Goal: Navigation & Orientation: Find specific page/section

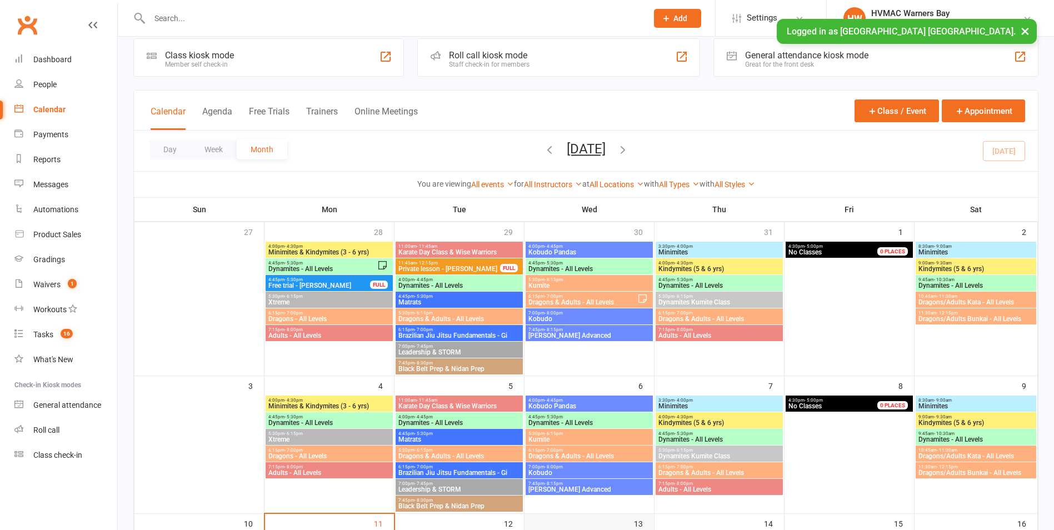
scroll to position [222, 0]
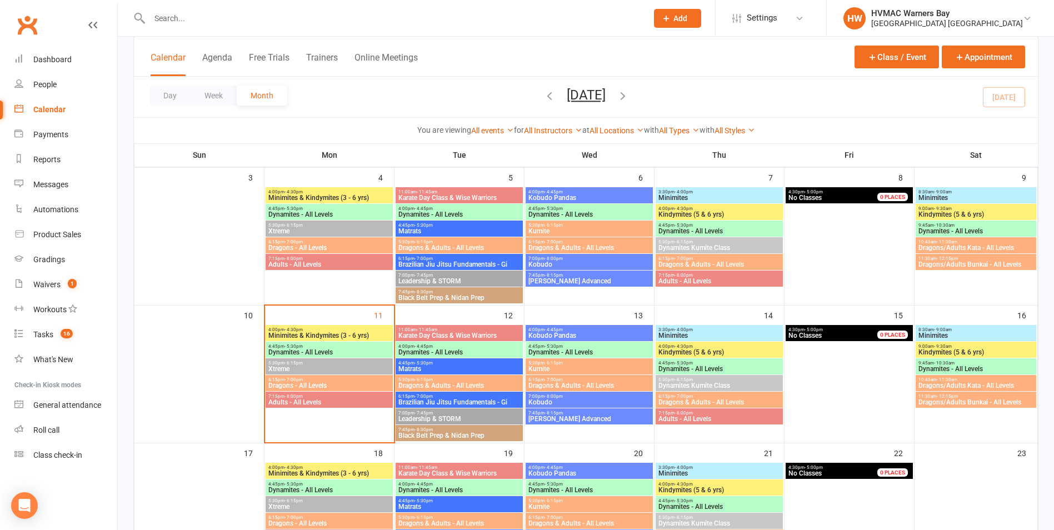
click at [326, 329] on span "4:00pm - 4:30pm" at bounding box center [329, 329] width 123 height 5
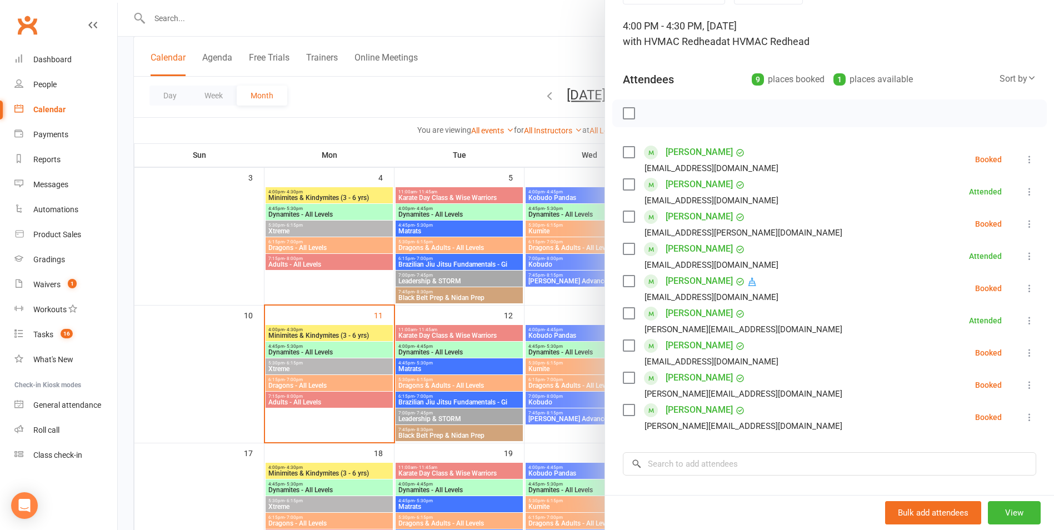
scroll to position [56, 0]
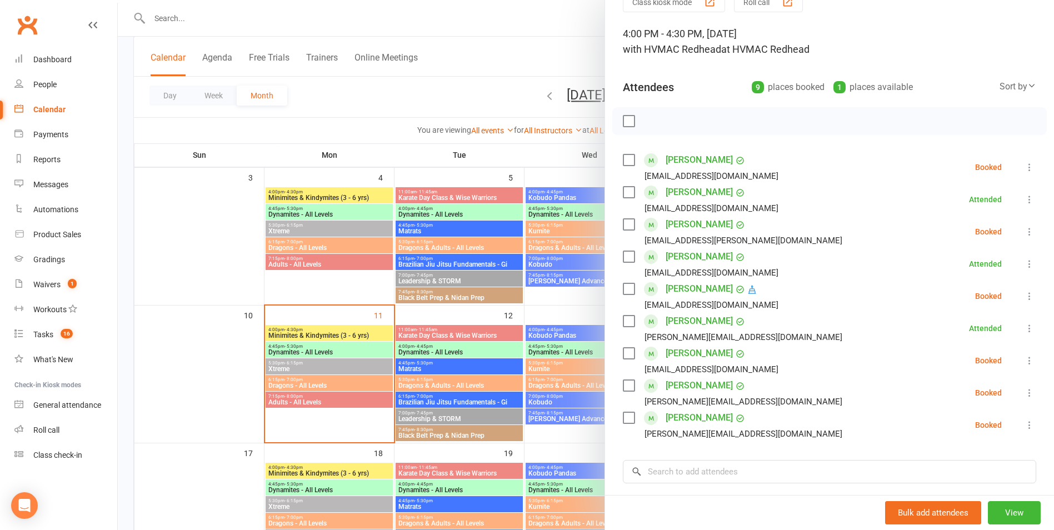
drag, startPoint x: 393, startPoint y: 403, endPoint x: 385, endPoint y: 400, distance: 8.8
click at [391, 402] on div at bounding box center [586, 265] width 936 height 530
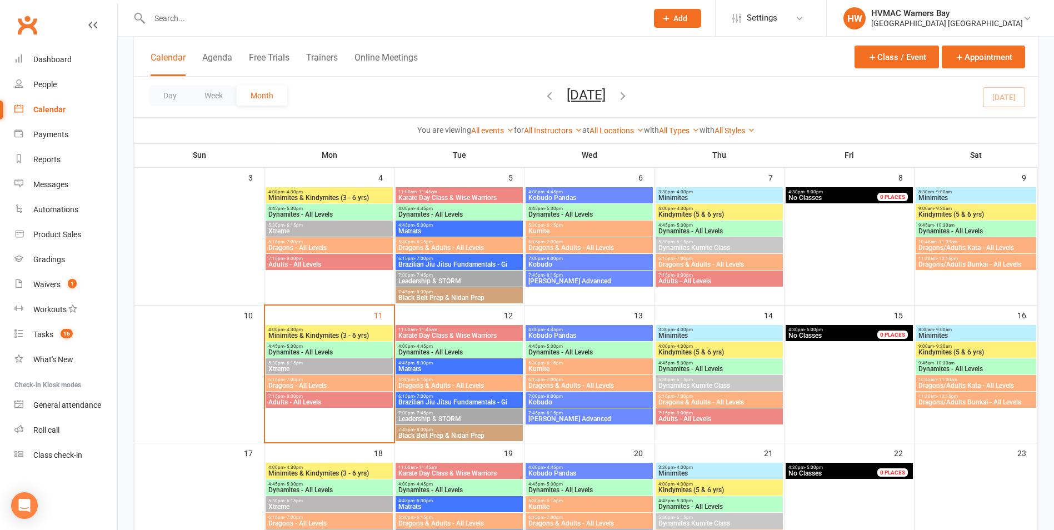
click at [361, 352] on span "Dynamites - All Levels" at bounding box center [329, 352] width 123 height 7
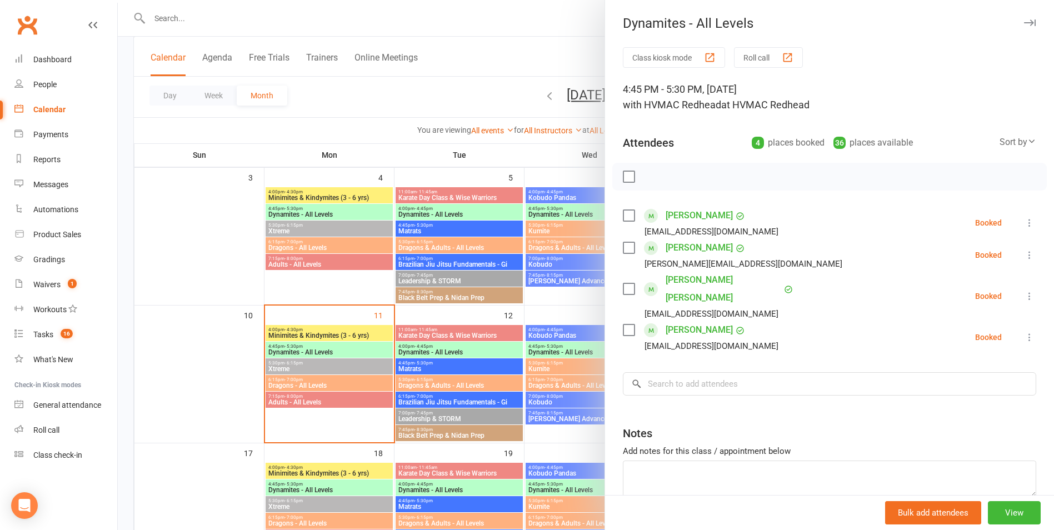
click at [361, 352] on div at bounding box center [586, 265] width 936 height 530
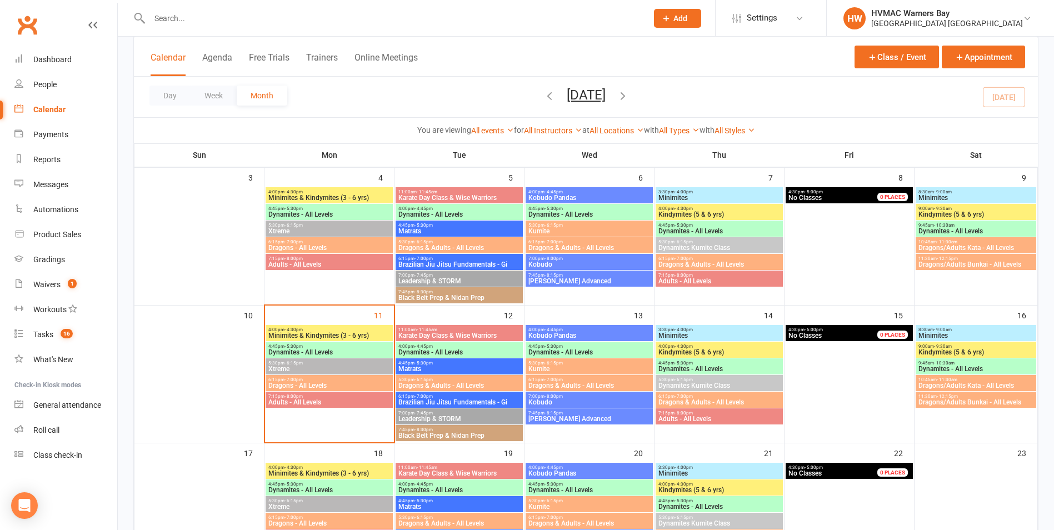
click at [372, 332] on span "Minimites & Kindymites (3 - 6 yrs)" at bounding box center [329, 335] width 123 height 7
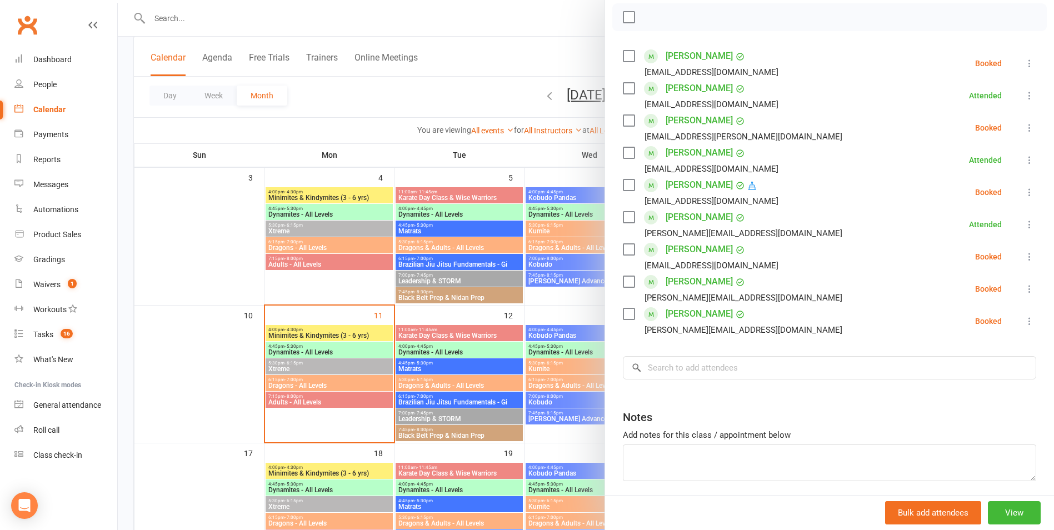
scroll to position [201, 0]
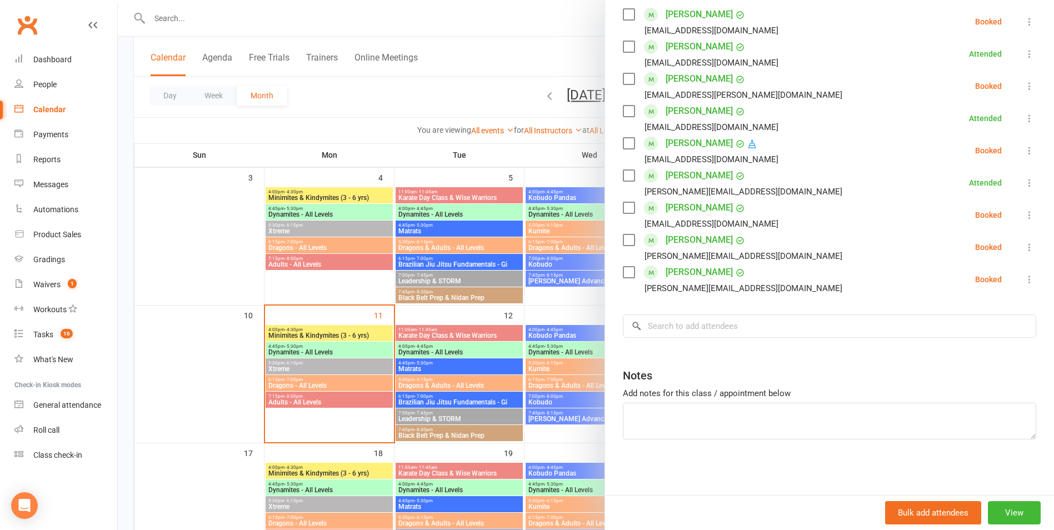
click at [551, 423] on div at bounding box center [586, 265] width 936 height 530
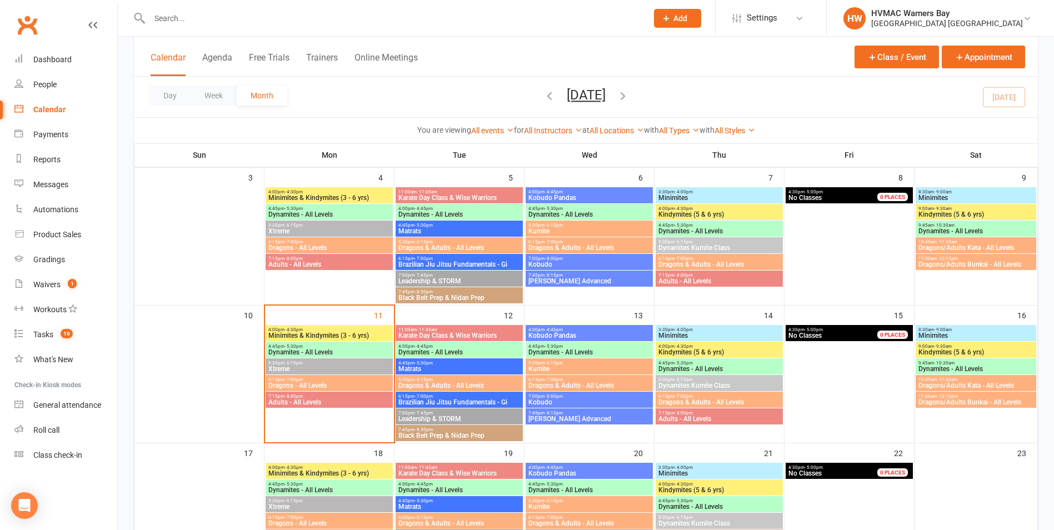
click at [377, 351] on span "Dynamites - All Levels" at bounding box center [329, 352] width 123 height 7
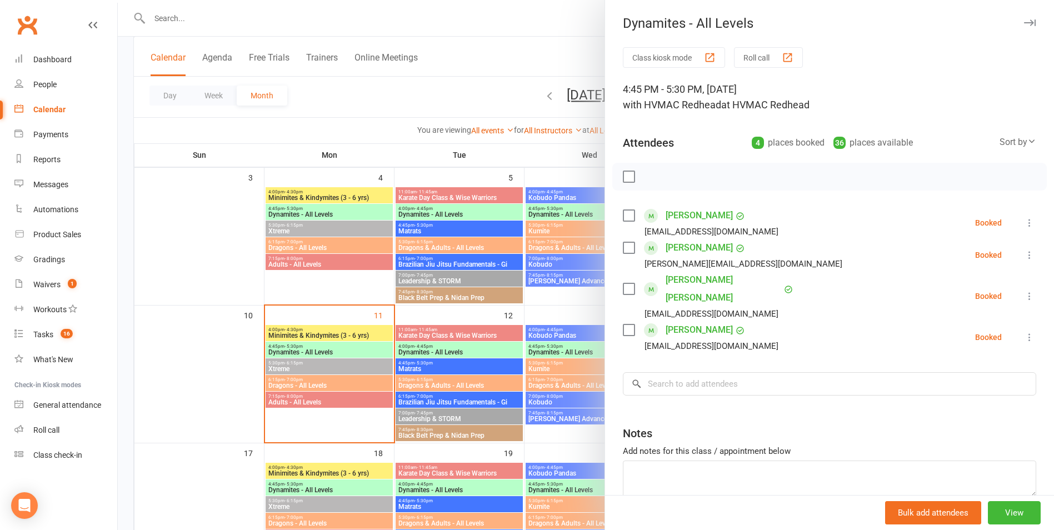
click at [380, 349] on div at bounding box center [586, 265] width 936 height 530
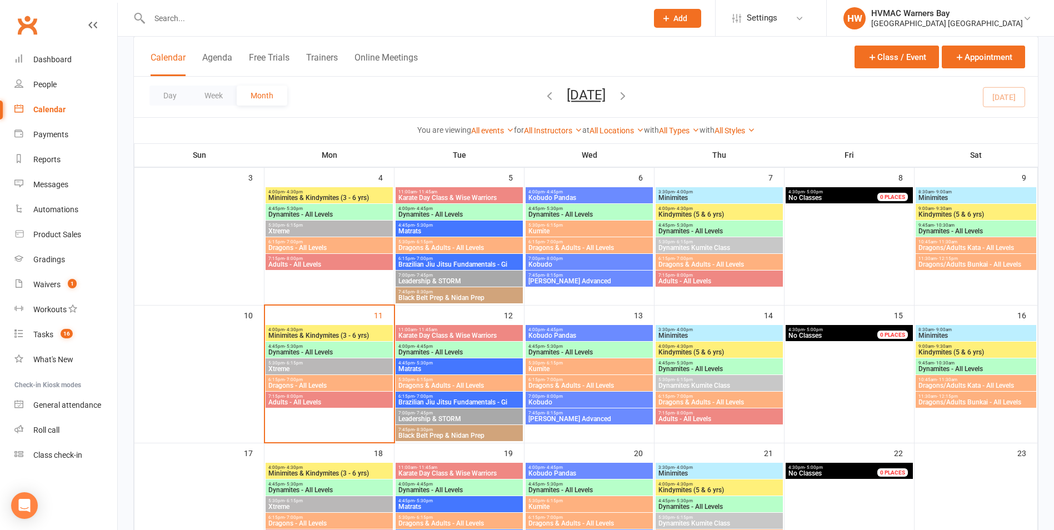
click at [365, 370] on span "Xtreme" at bounding box center [329, 369] width 123 height 7
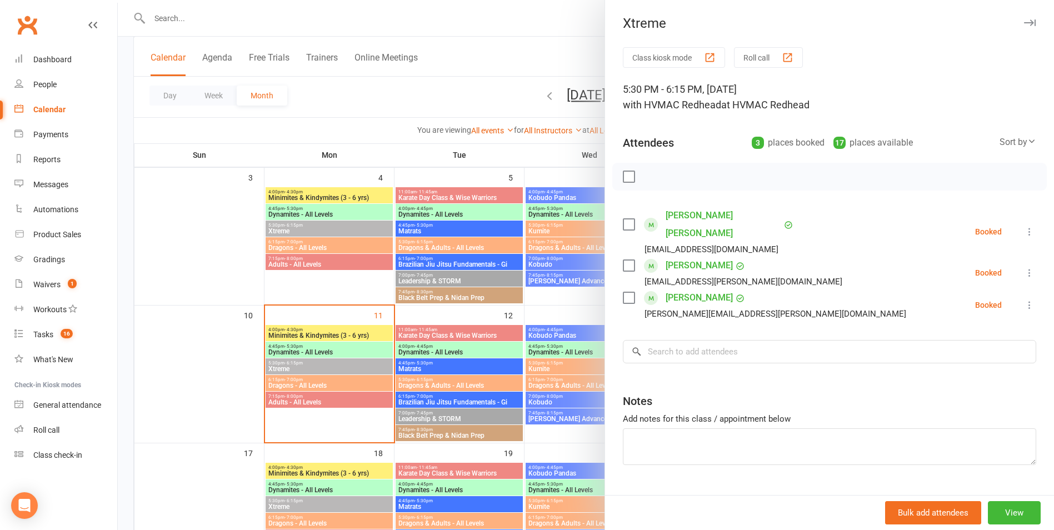
click at [348, 405] on div at bounding box center [586, 265] width 936 height 530
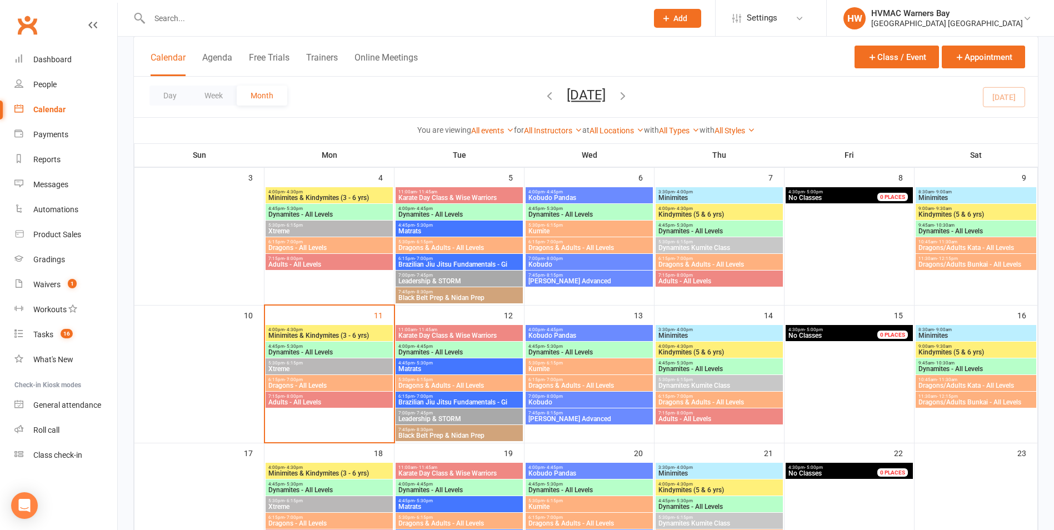
click at [348, 389] on div "6:15pm - 7:00pm Dragons - All Levels" at bounding box center [329, 383] width 127 height 16
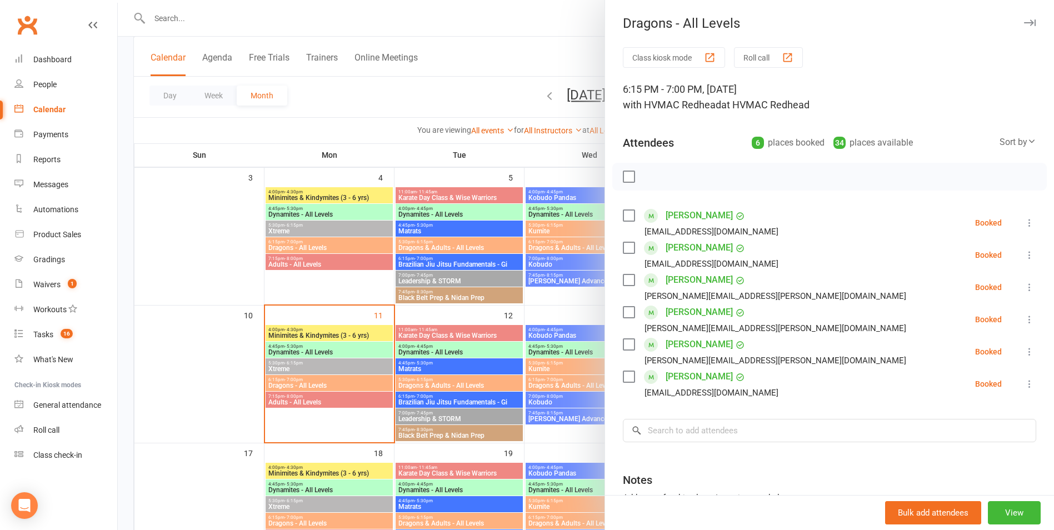
click at [342, 393] on div at bounding box center [586, 265] width 936 height 530
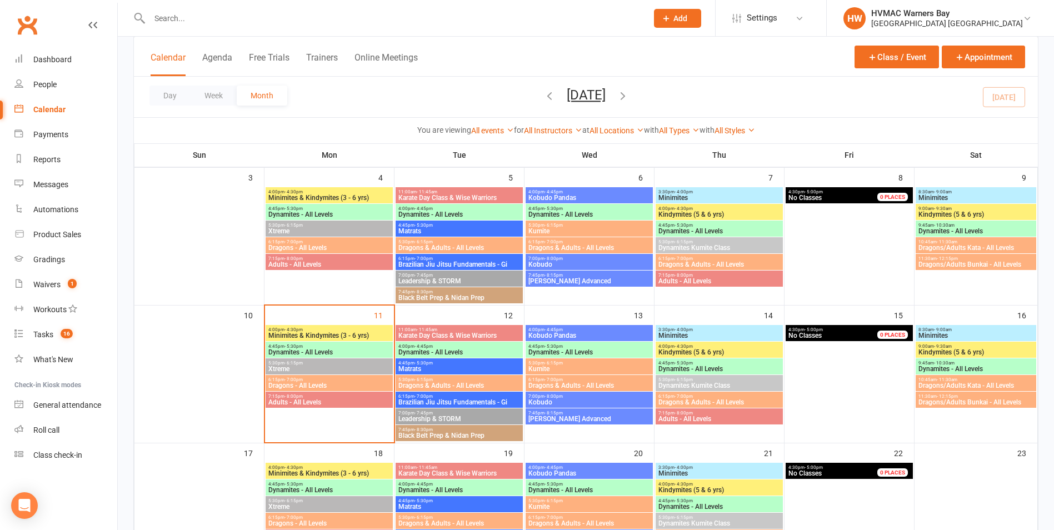
click at [349, 399] on span "Adults - All Levels" at bounding box center [329, 402] width 123 height 7
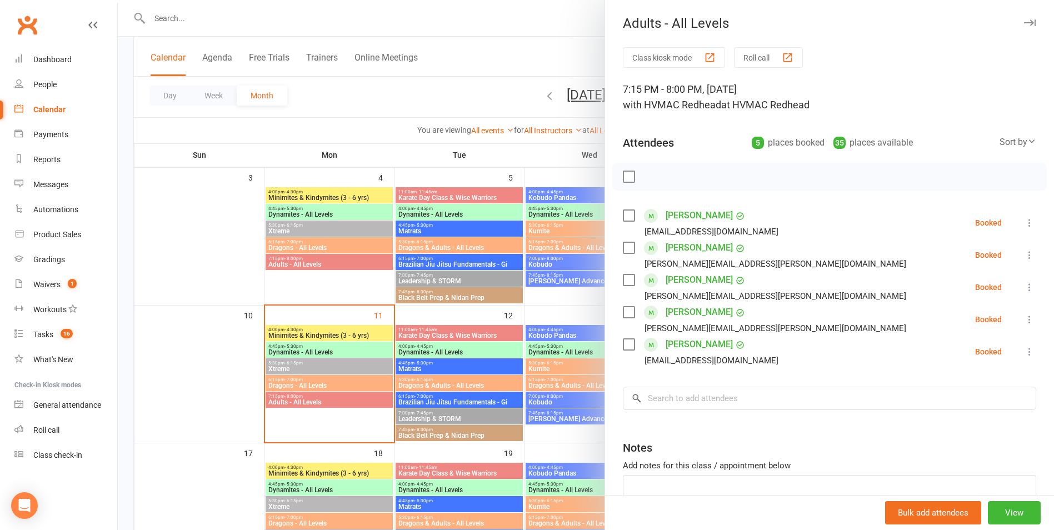
click at [349, 398] on div at bounding box center [586, 265] width 936 height 530
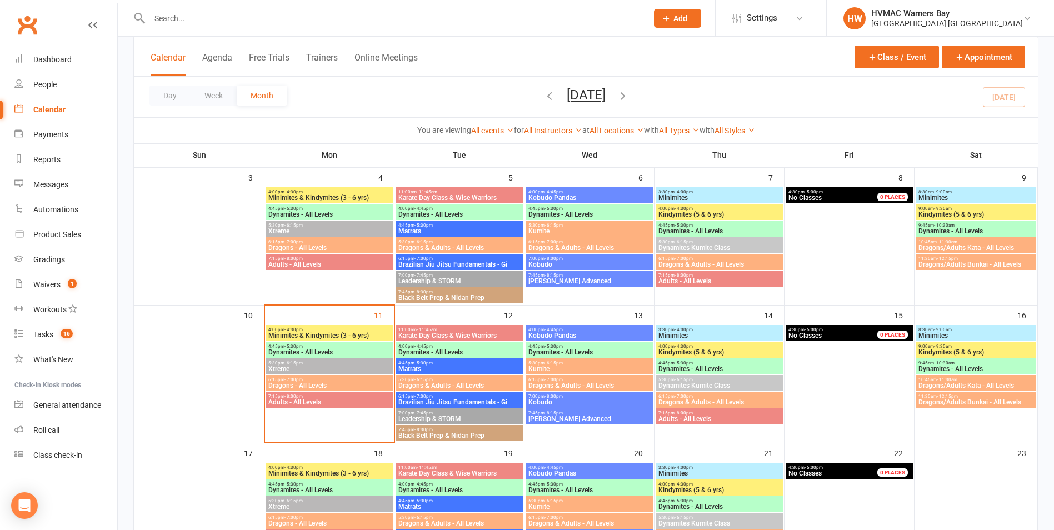
click at [356, 329] on span "4:00pm - 4:30pm" at bounding box center [329, 329] width 123 height 5
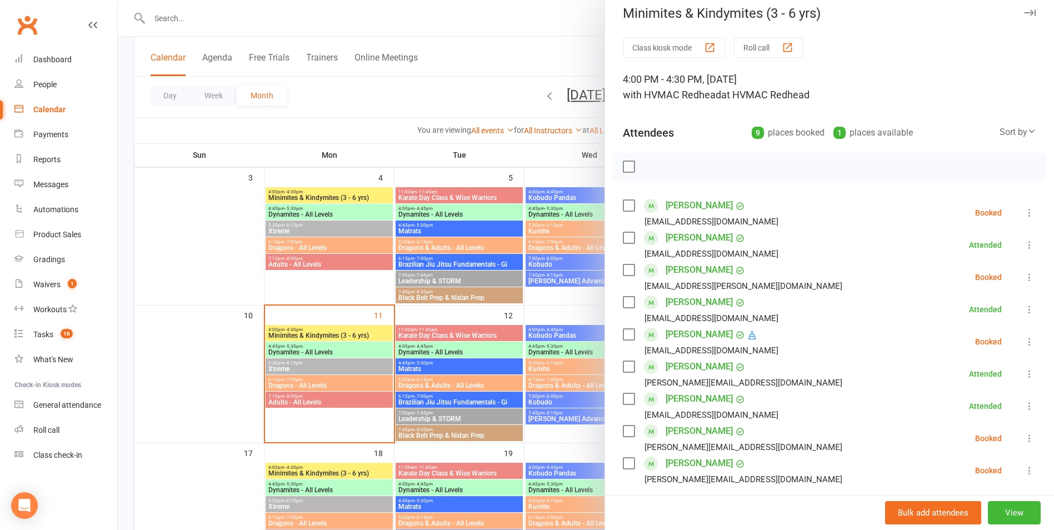
scroll to position [0, 0]
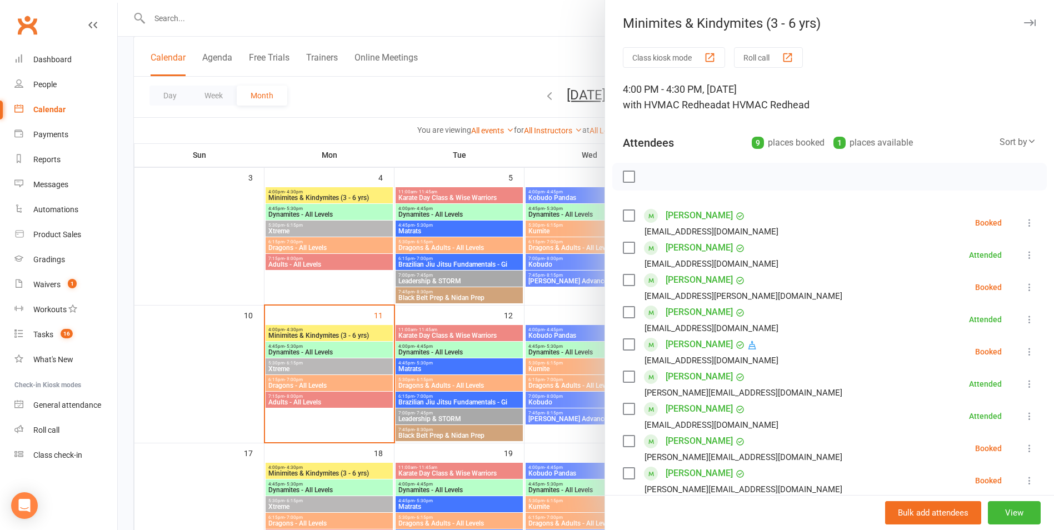
click at [470, 356] on div at bounding box center [586, 265] width 936 height 530
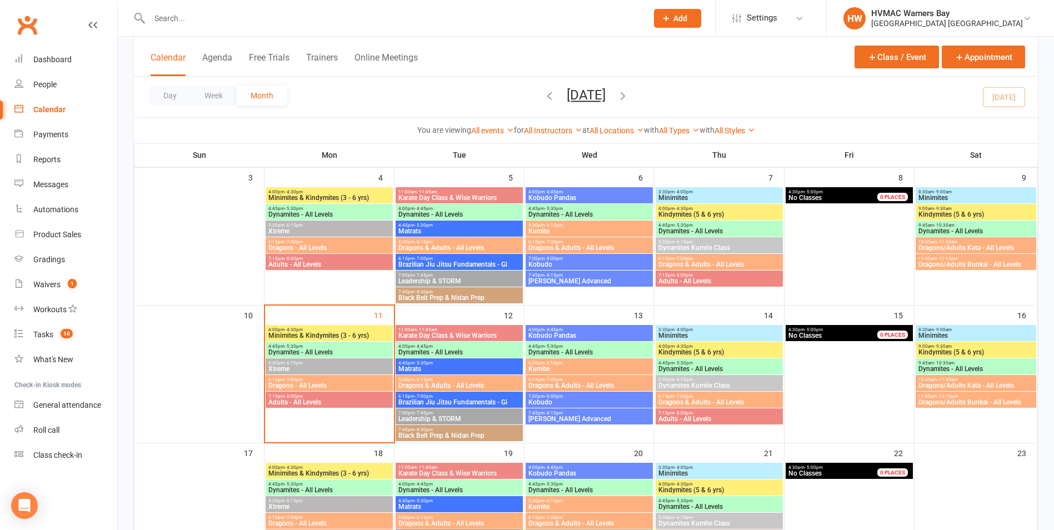
click at [326, 332] on span "Minimites & Kindymites (3 - 6 yrs)" at bounding box center [329, 335] width 123 height 7
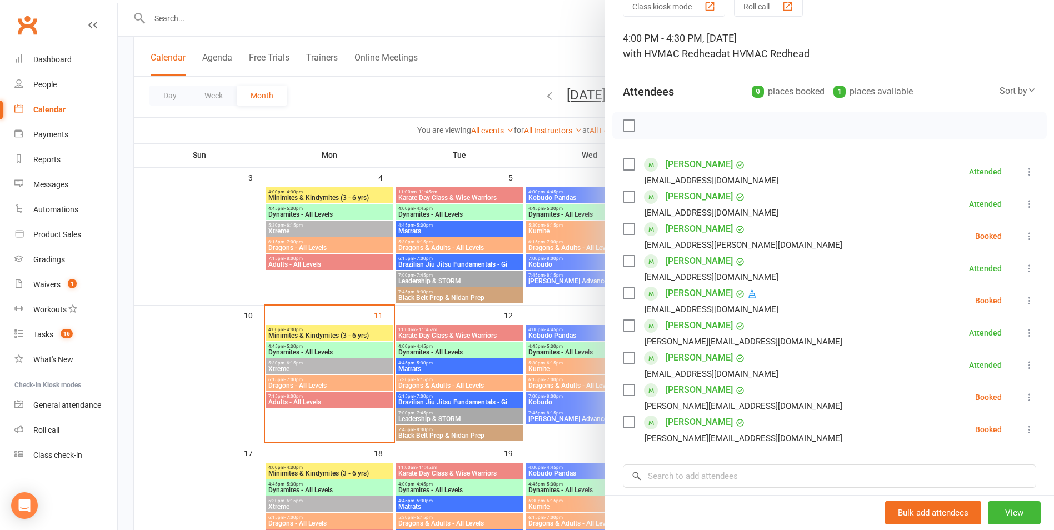
scroll to position [34, 0]
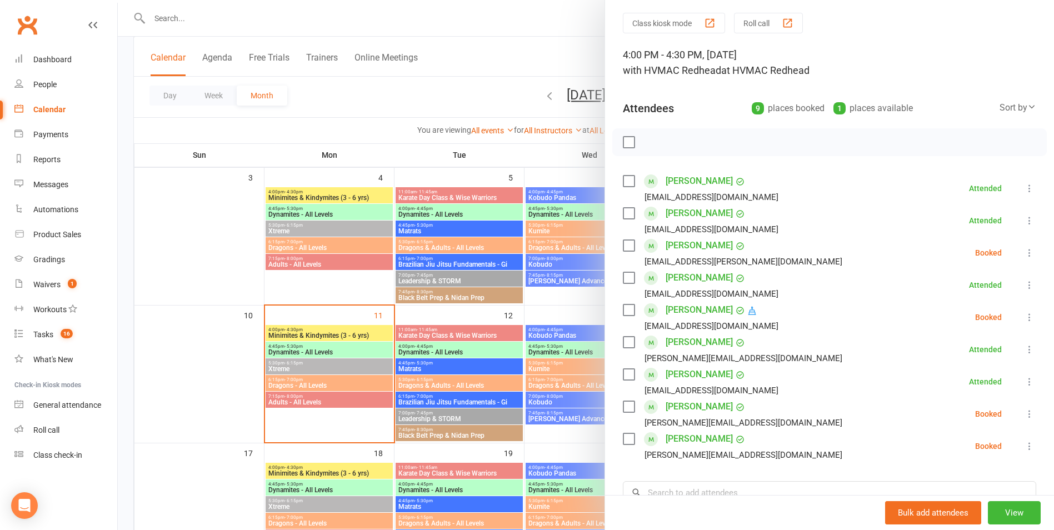
click at [256, 409] on div at bounding box center [586, 265] width 936 height 530
